Goal: Task Accomplishment & Management: Complete application form

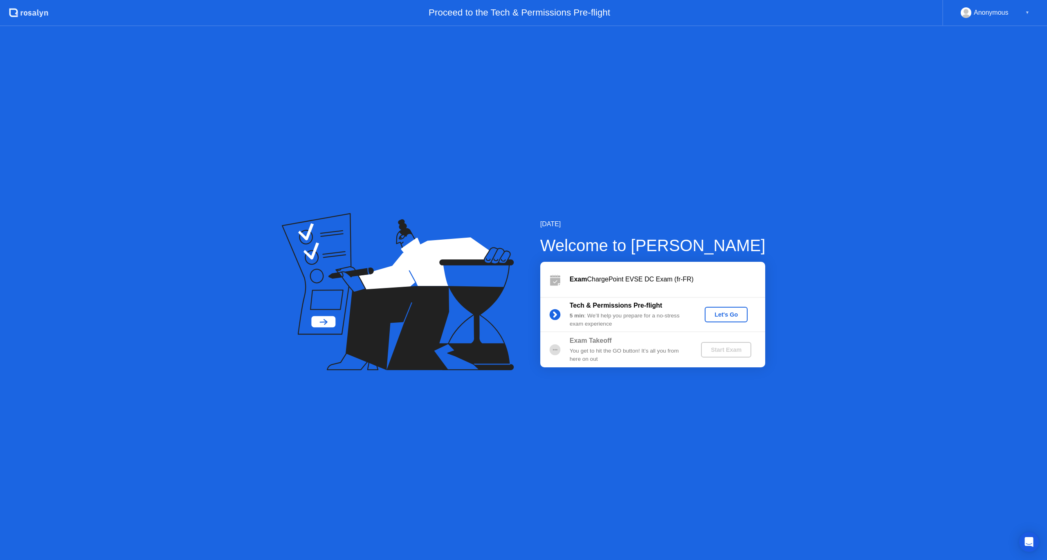
click at [723, 315] on div "Let's Go" at bounding box center [726, 314] width 36 height 7
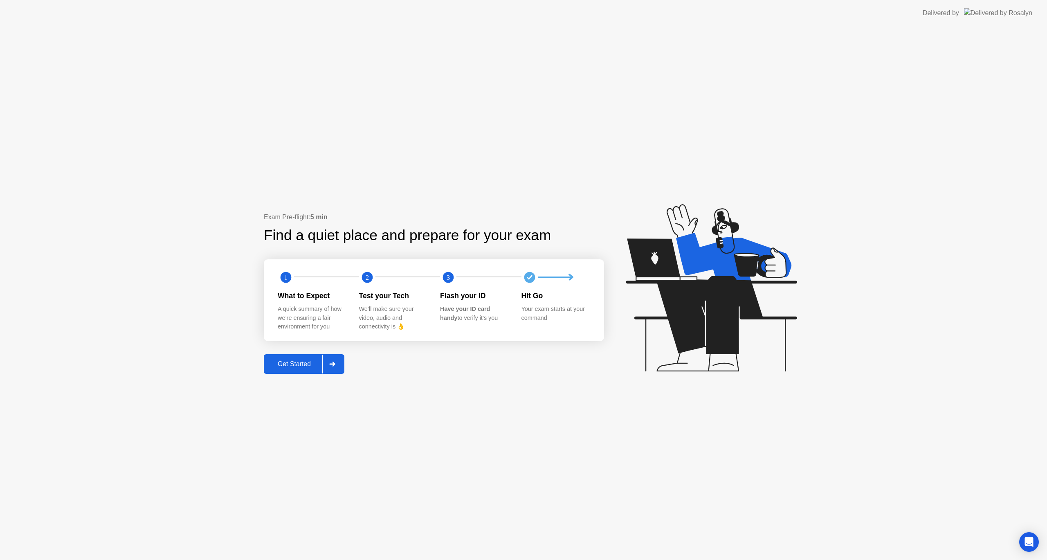
click at [298, 367] on div "Get Started" at bounding box center [294, 363] width 56 height 7
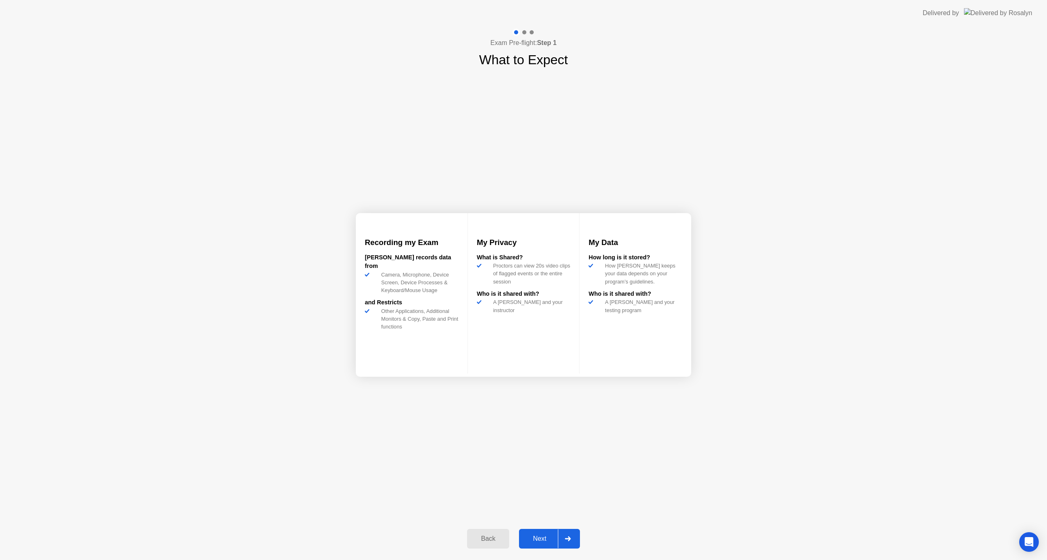
click at [532, 542] on div "Next" at bounding box center [540, 538] width 36 height 7
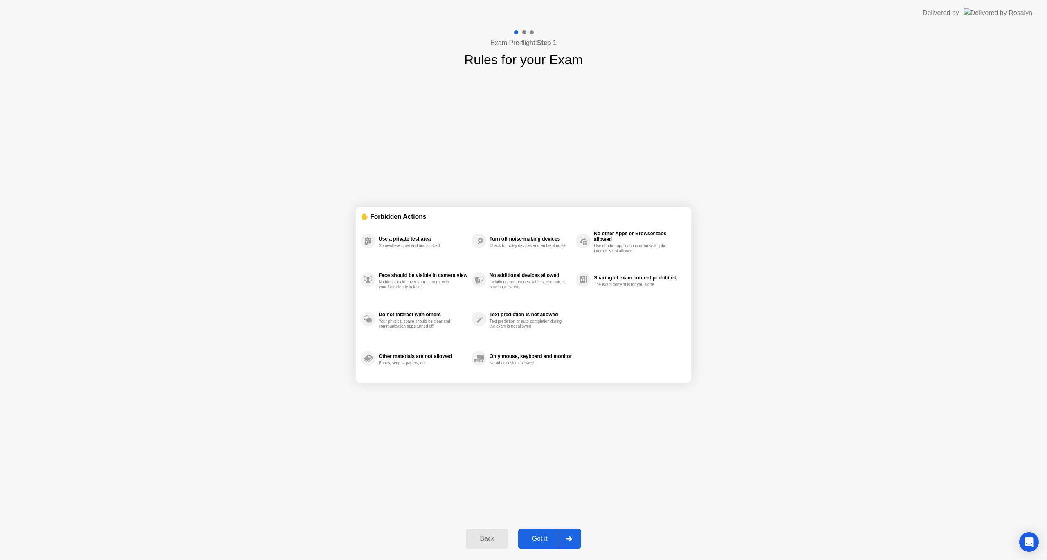
click at [535, 541] on div "Got it" at bounding box center [540, 538] width 38 height 7
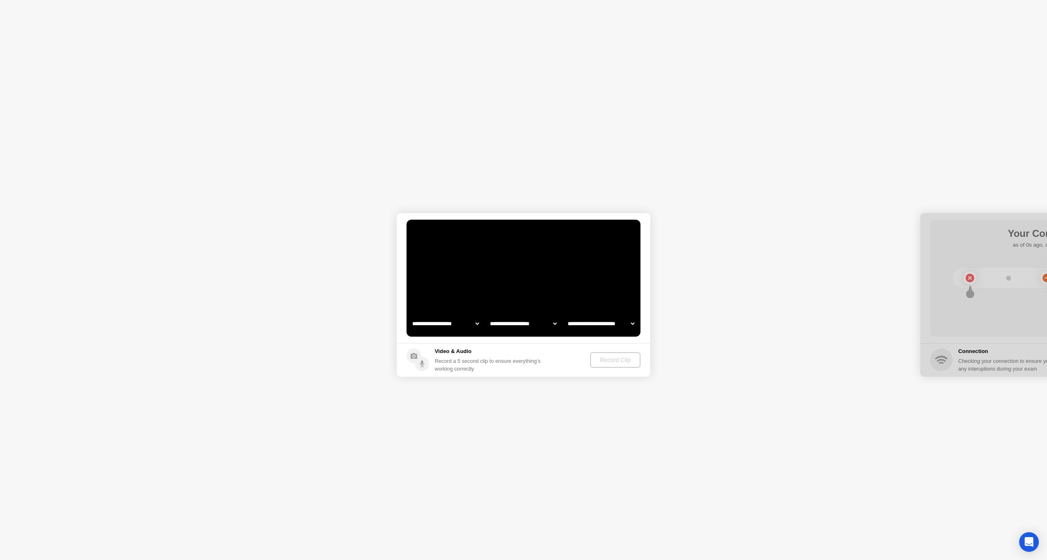
select select "**********"
select select "*******"
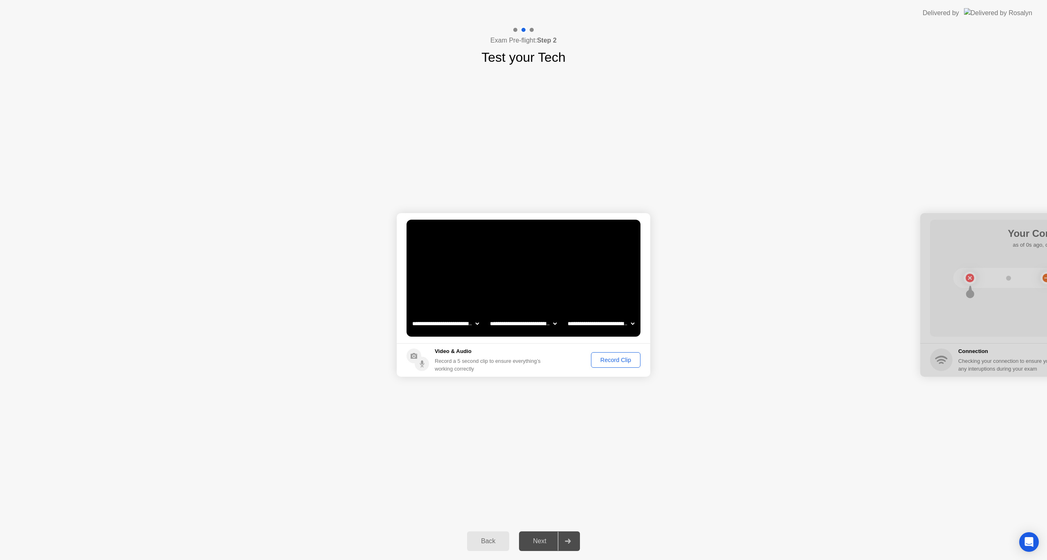
click at [613, 359] on div "Record Clip" at bounding box center [616, 360] width 44 height 7
click at [544, 538] on div "Next" at bounding box center [540, 540] width 36 height 7
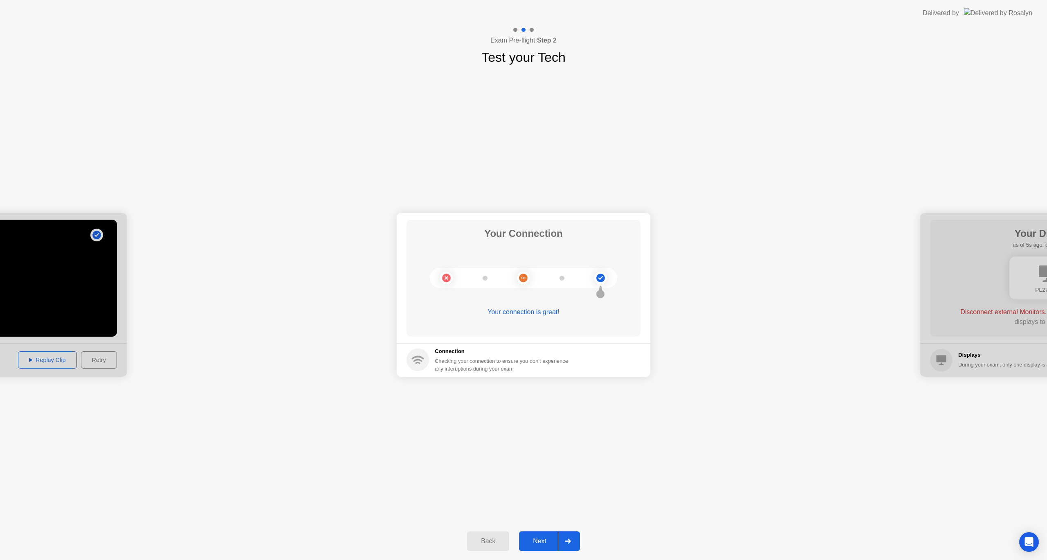
click at [542, 537] on div "Next" at bounding box center [540, 540] width 36 height 7
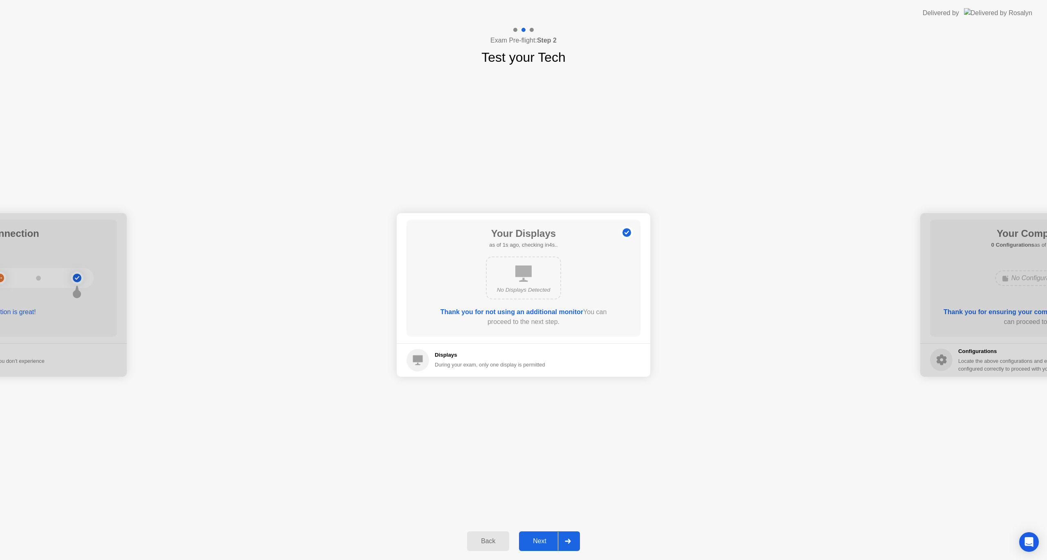
click at [542, 536] on button "Next" at bounding box center [549, 541] width 61 height 20
click at [538, 538] on div "Next" at bounding box center [540, 540] width 36 height 7
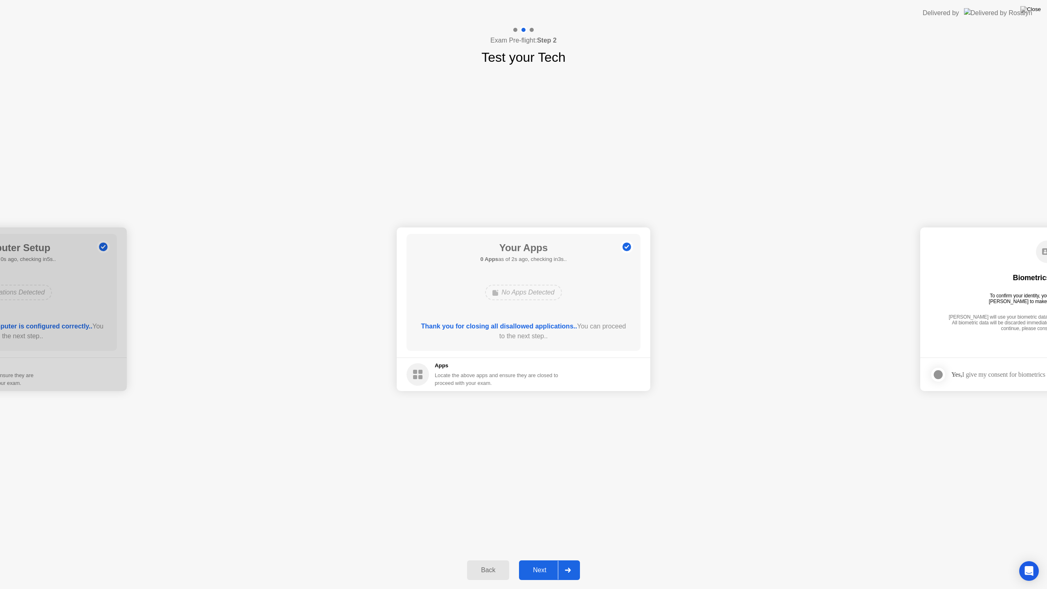
click at [539, 560] on button "Next" at bounding box center [549, 570] width 61 height 20
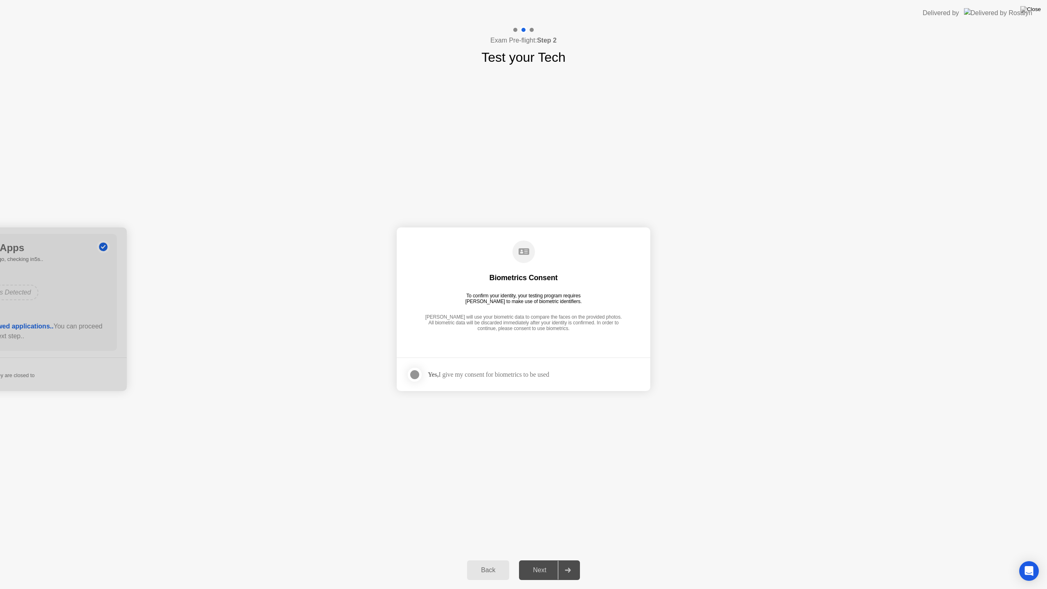
click at [536, 560] on div "Next" at bounding box center [540, 570] width 36 height 7
click at [417, 376] on div at bounding box center [415, 375] width 10 height 10
click at [538, 560] on div "Next" at bounding box center [540, 570] width 36 height 7
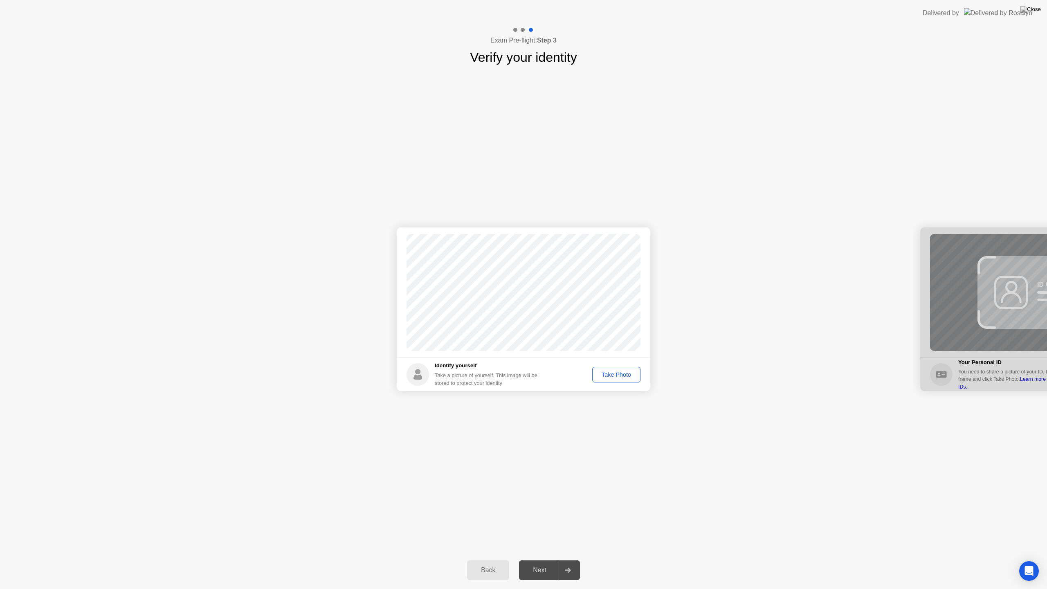
click at [607, 376] on div "Take Photo" at bounding box center [616, 374] width 43 height 7
click at [535, 560] on div "Next" at bounding box center [540, 570] width 36 height 7
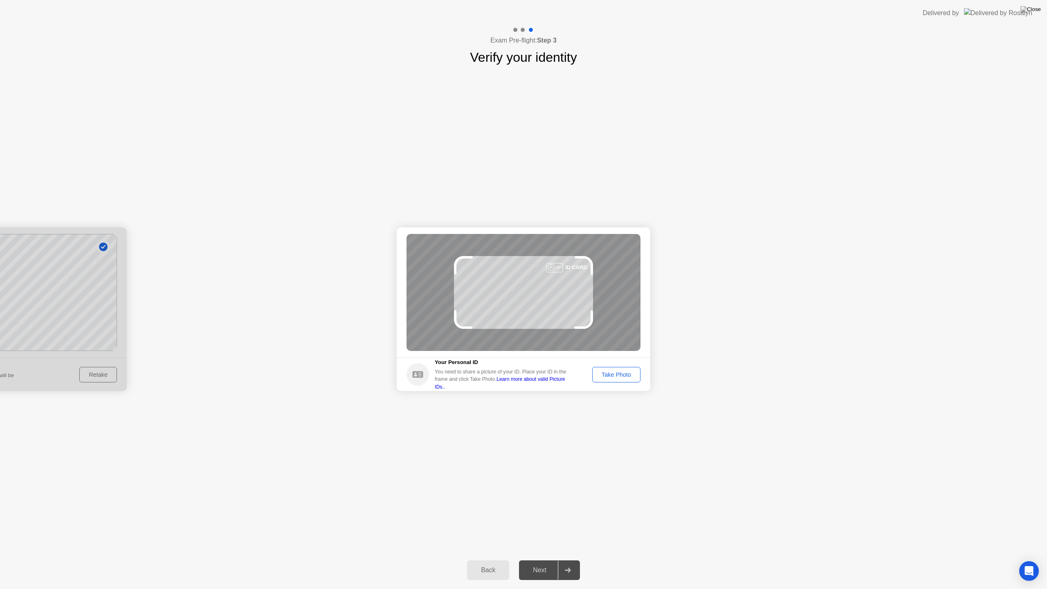
click at [607, 374] on div "Take Photo" at bounding box center [616, 374] width 43 height 7
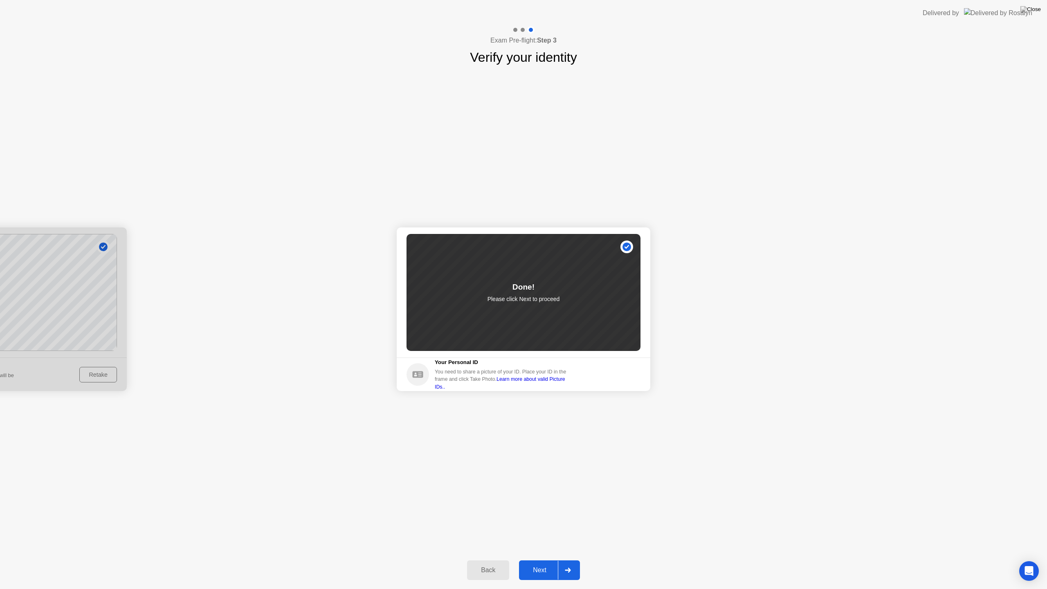
click at [526, 560] on div "Next" at bounding box center [540, 570] width 36 height 7
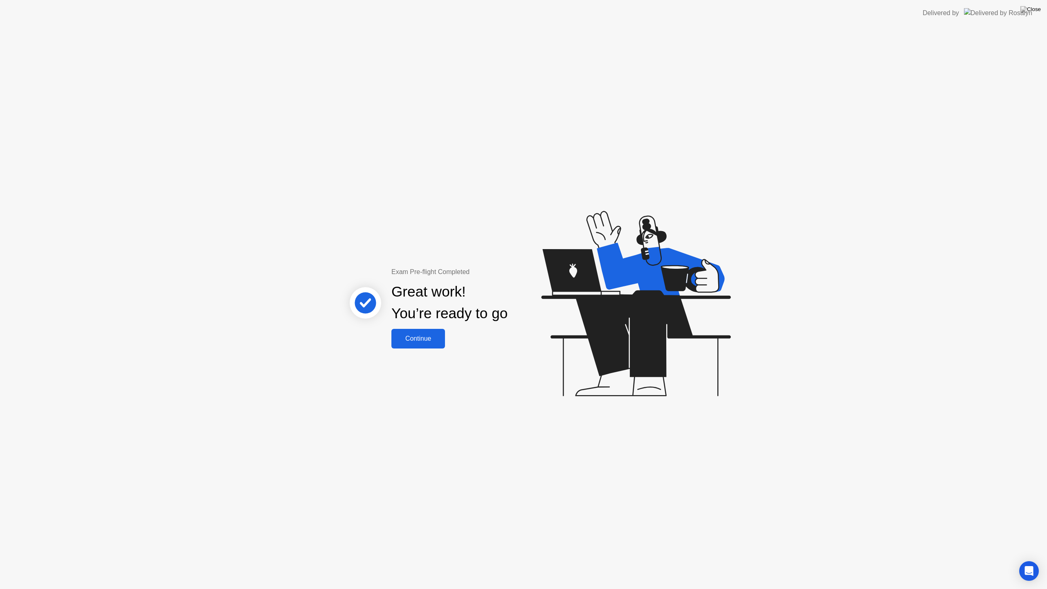
click at [423, 342] on div "Continue" at bounding box center [418, 338] width 49 height 7
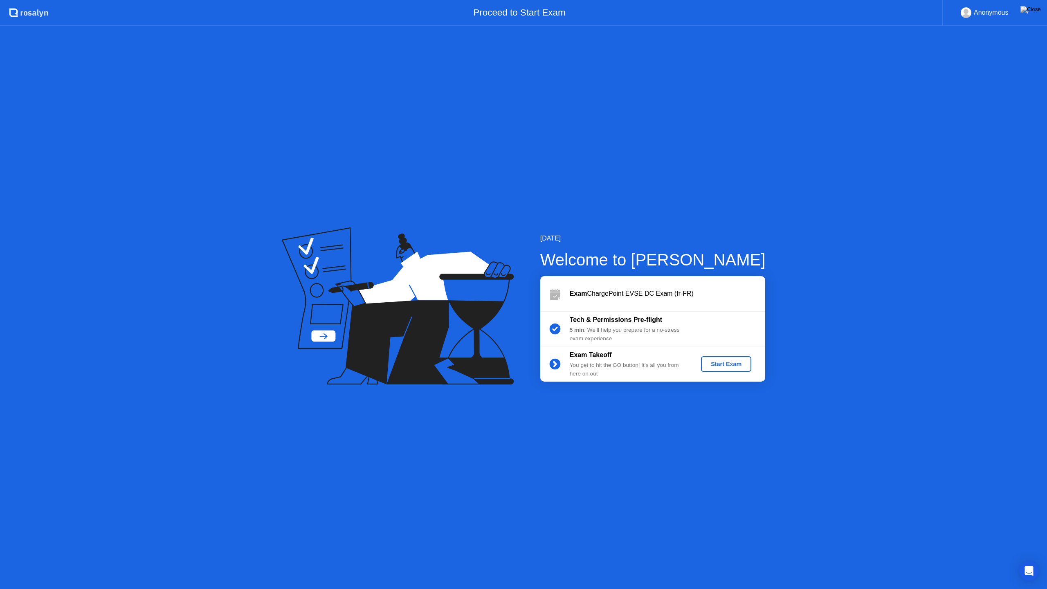
click at [720, 361] on div "Start Exam" at bounding box center [726, 364] width 44 height 7
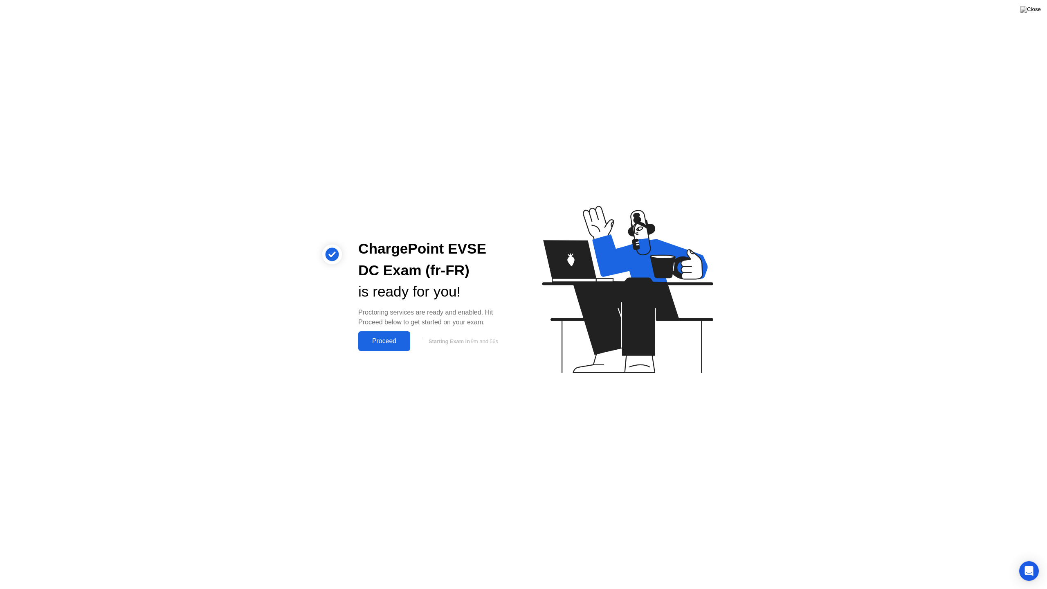
click at [382, 341] on div "Proceed" at bounding box center [384, 340] width 47 height 7
